Goal: Information Seeking & Learning: Learn about a topic

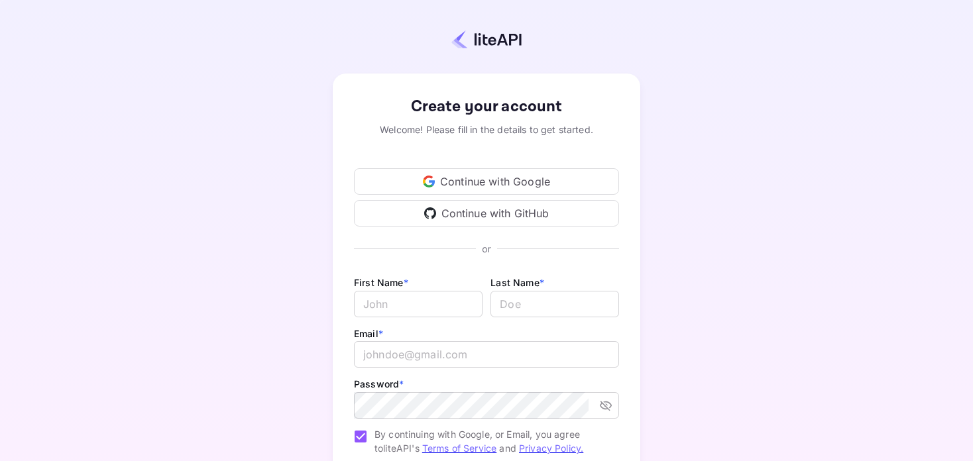
click at [543, 179] on div "Continue with Google" at bounding box center [486, 181] width 265 height 27
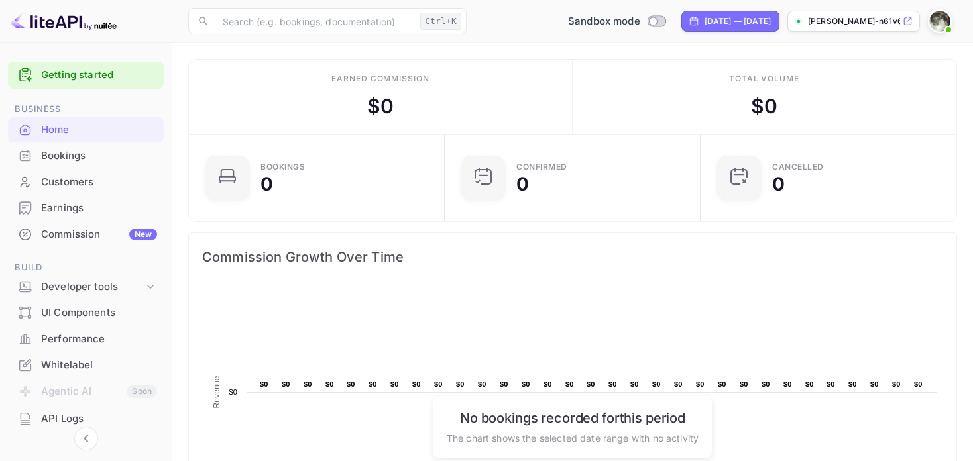
scroll to position [11, 10]
click at [69, 68] on link "Getting started" at bounding box center [99, 75] width 116 height 15
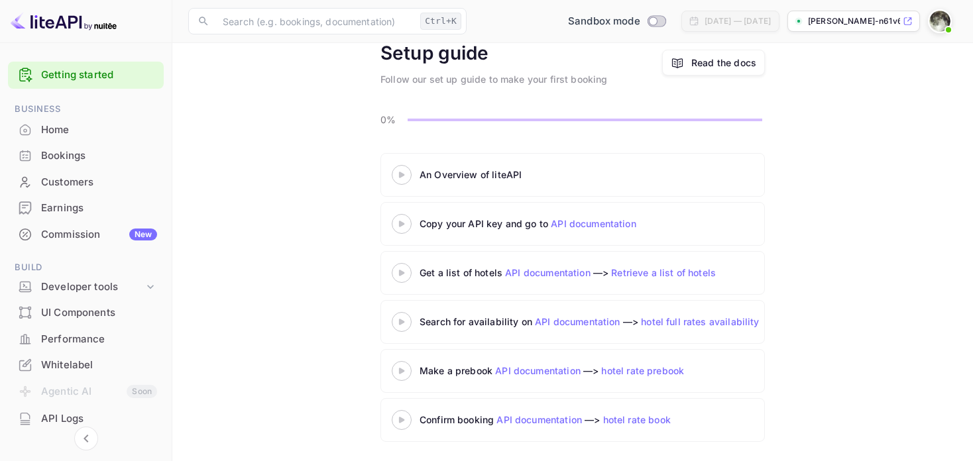
scroll to position [64, 0]
click at [395, 173] on icon at bounding box center [401, 175] width 46 height 7
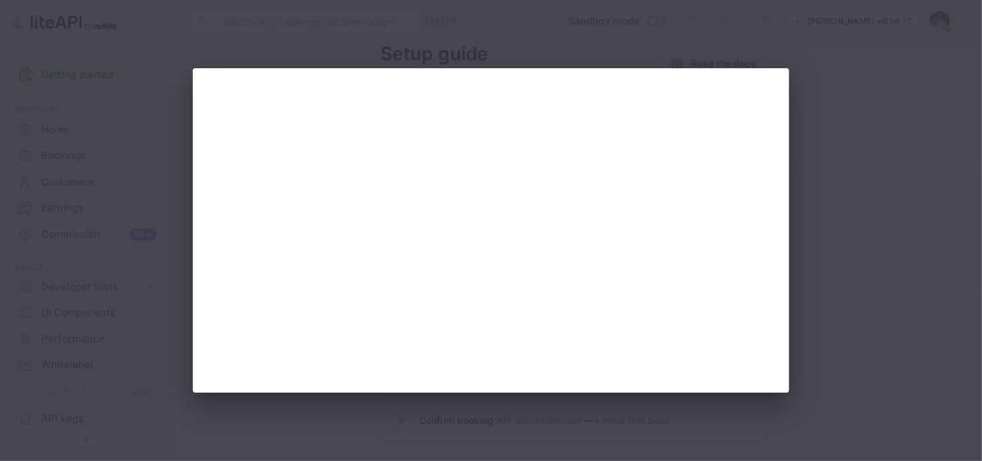
click at [124, 75] on div at bounding box center [491, 230] width 982 height 461
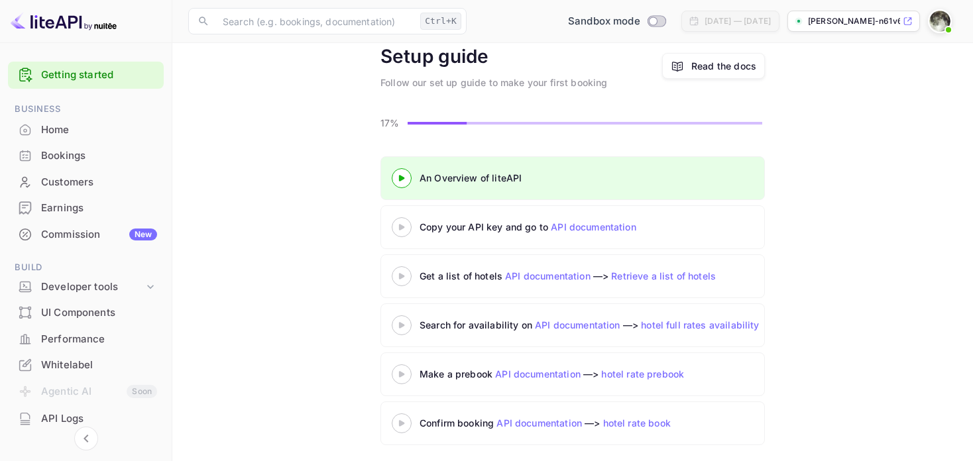
scroll to position [64, 0]
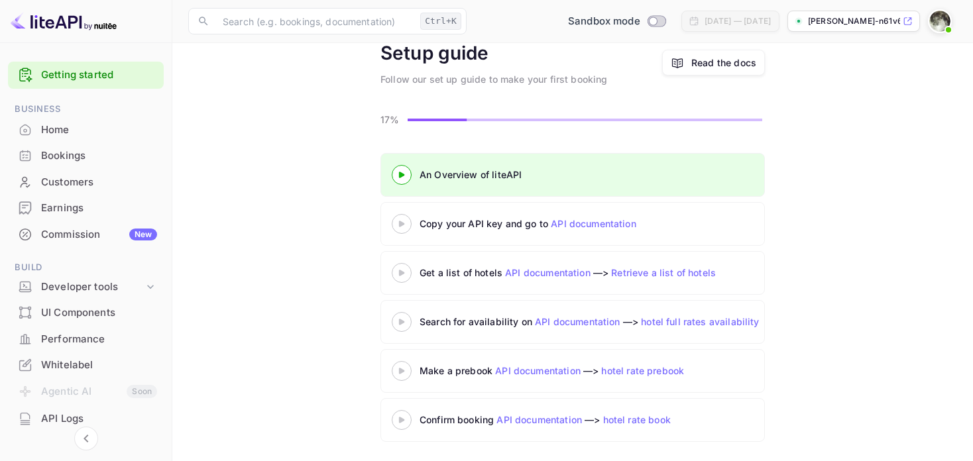
click at [95, 237] on div "Commission New" at bounding box center [99, 234] width 116 height 15
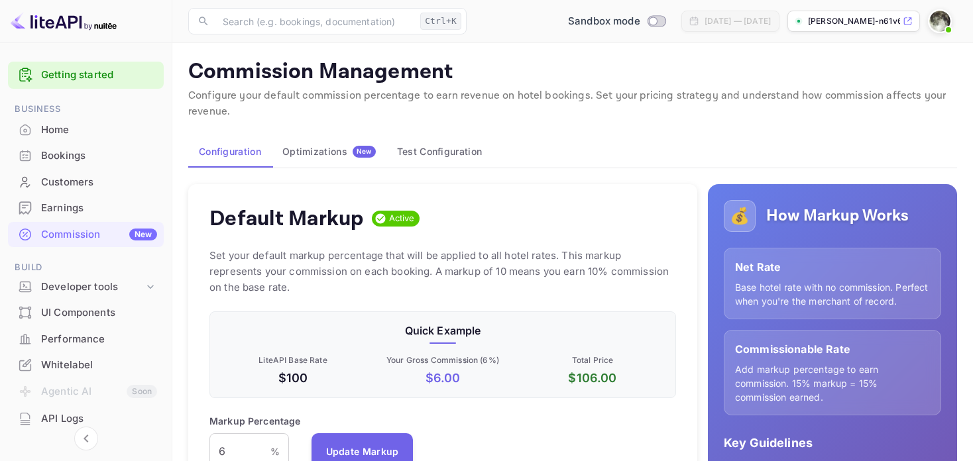
click at [940, 30] on img at bounding box center [939, 21] width 21 height 21
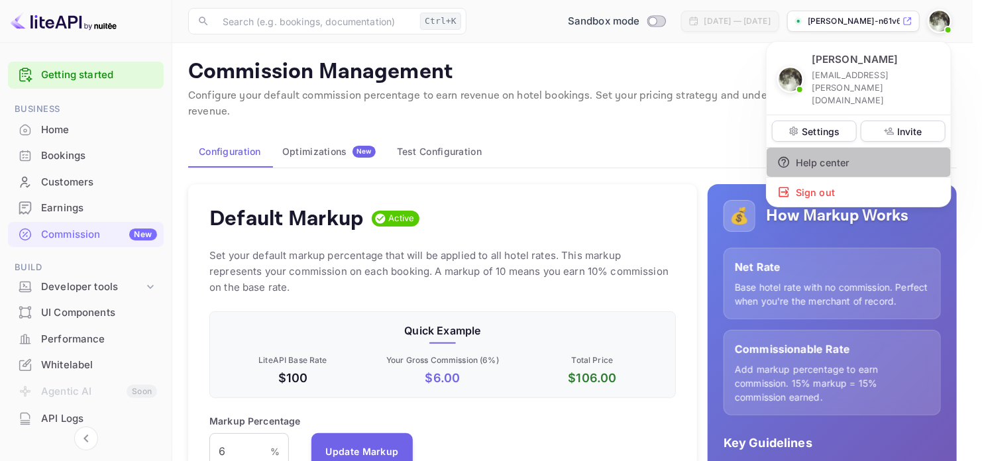
click at [836, 148] on div "Help center" at bounding box center [859, 162] width 184 height 29
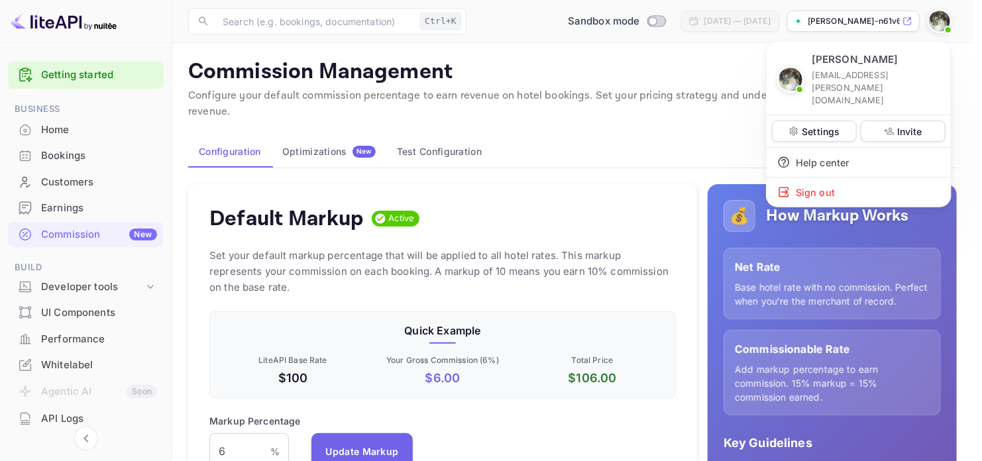
click at [84, 210] on div at bounding box center [491, 230] width 982 height 461
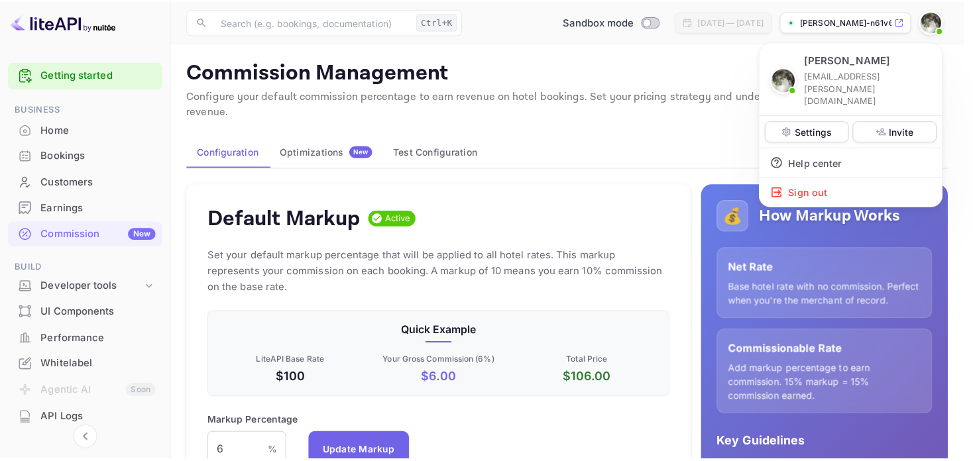
scroll to position [10, 10]
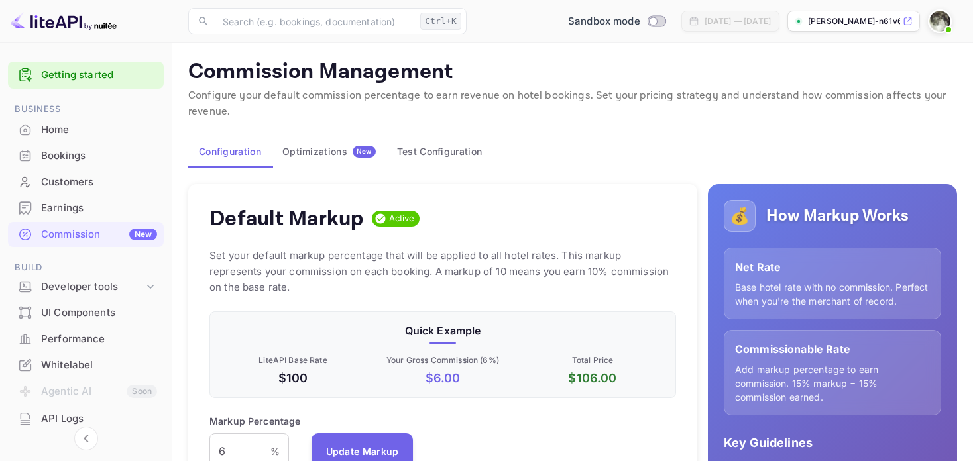
click at [69, 210] on div "Earnings" at bounding box center [99, 208] width 116 height 15
